Goal: Transaction & Acquisition: Purchase product/service

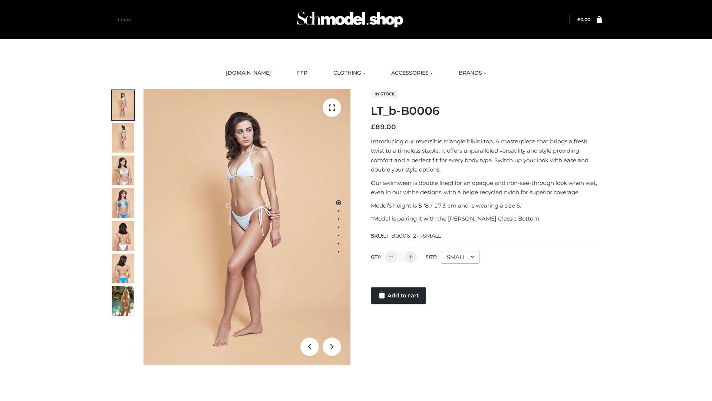
click at [399, 295] on link "Add to cart" at bounding box center [398, 295] width 55 height 16
